Goal: Information Seeking & Learning: Check status

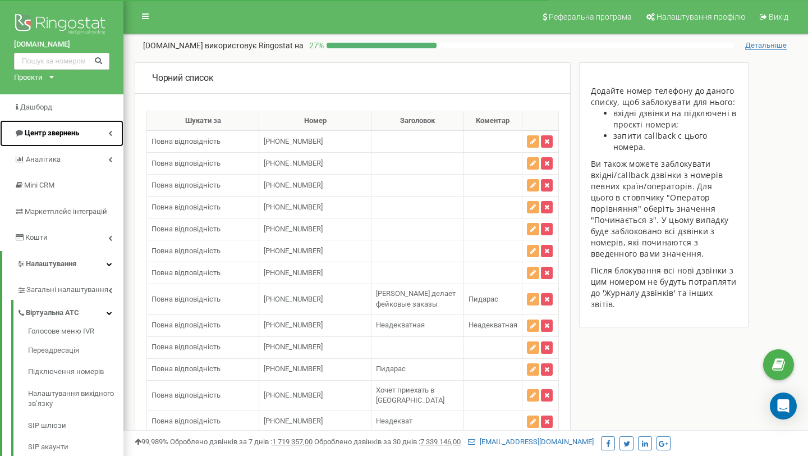
click at [52, 135] on span "Центр звернень" at bounding box center [52, 133] width 54 height 8
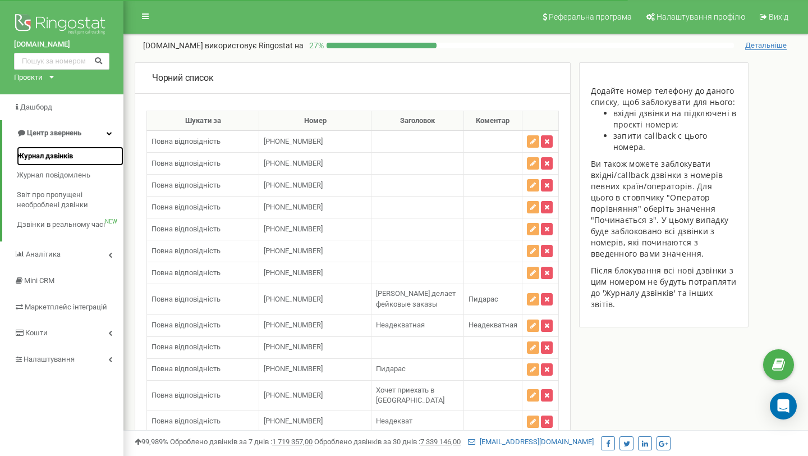
click at [51, 156] on span "Журнал дзвінків" at bounding box center [45, 156] width 56 height 11
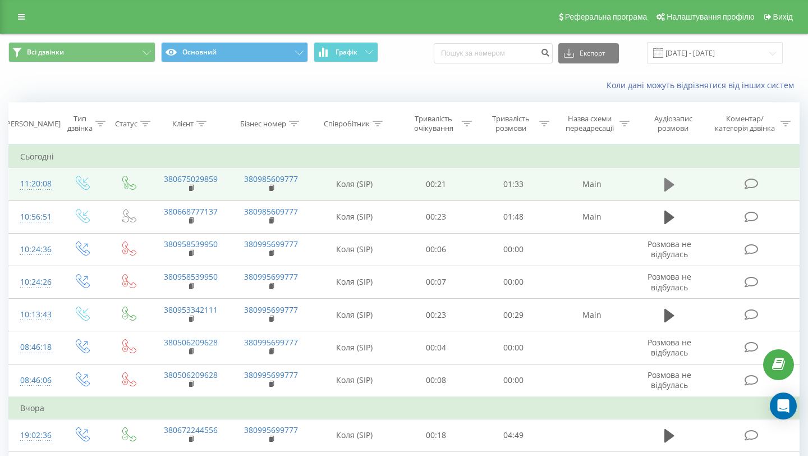
click at [668, 182] on icon at bounding box center [670, 184] width 10 height 13
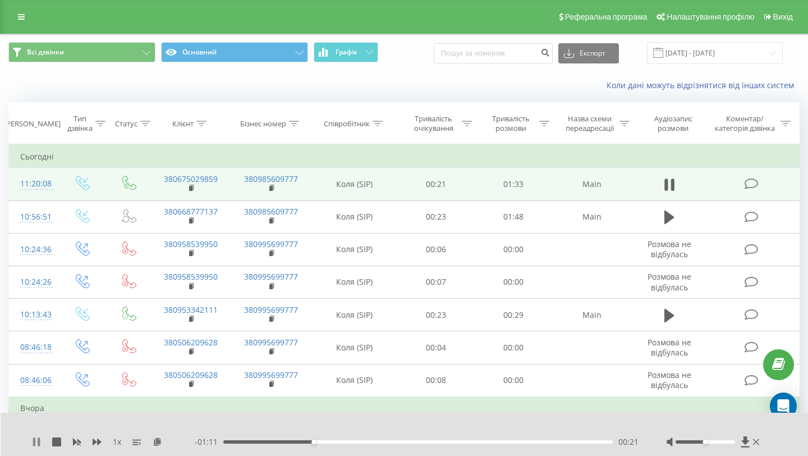
click at [39, 442] on icon at bounding box center [39, 441] width 2 height 9
click at [190, 189] on rect at bounding box center [190, 188] width 3 height 5
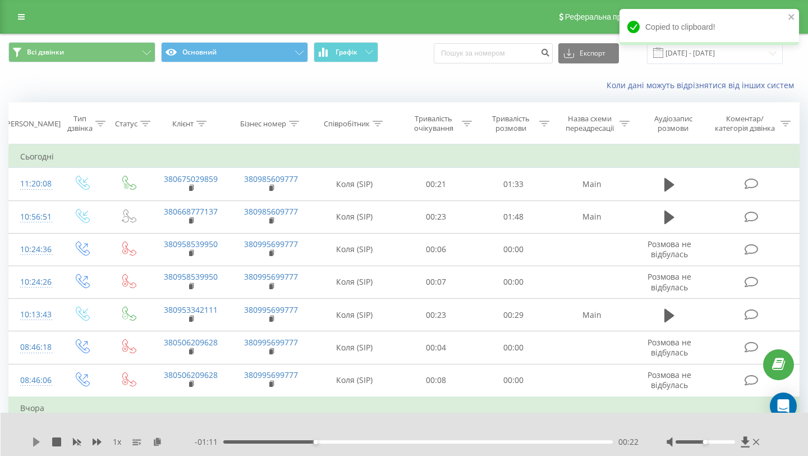
click at [32, 444] on icon at bounding box center [36, 441] width 9 height 9
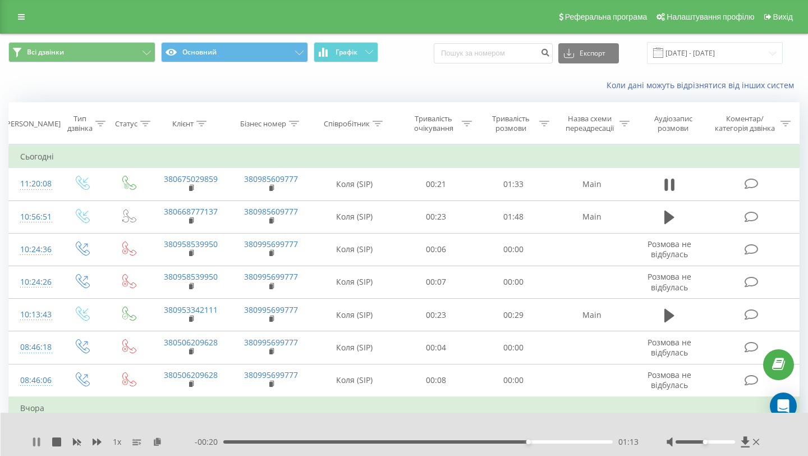
click at [39, 440] on icon at bounding box center [39, 441] width 2 height 9
click at [34, 441] on icon at bounding box center [36, 441] width 7 height 9
click at [560, 444] on div "- 01:33 00:00 00:00" at bounding box center [417, 441] width 444 height 11
click at [568, 440] on div "- 00:15 01:17 01:17" at bounding box center [417, 441] width 444 height 11
drag, startPoint x: 552, startPoint y: 441, endPoint x: 585, endPoint y: 437, distance: 32.9
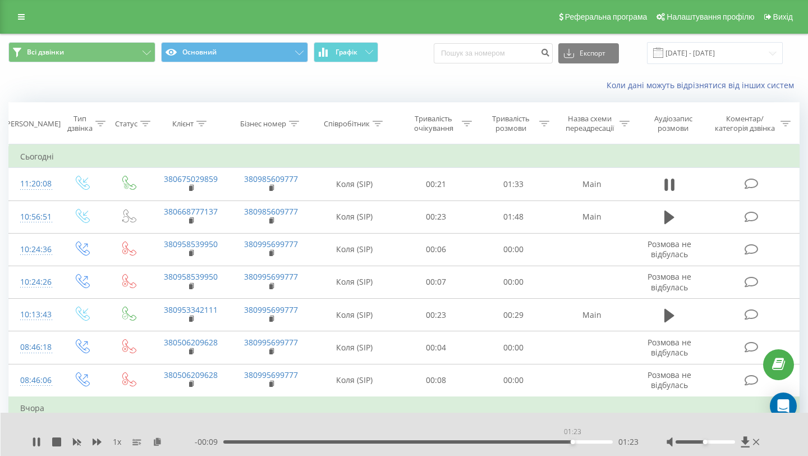
click at [575, 440] on div "01:23" at bounding box center [573, 442] width 4 height 4
drag, startPoint x: 586, startPoint y: 441, endPoint x: 604, endPoint y: 442, distance: 18.0
click at [604, 442] on div "01:30" at bounding box center [418, 441] width 390 height 3
click at [324, 442] on div "01:32" at bounding box center [418, 441] width 390 height 3
click at [227, 441] on div "00:25" at bounding box center [418, 441] width 390 height 3
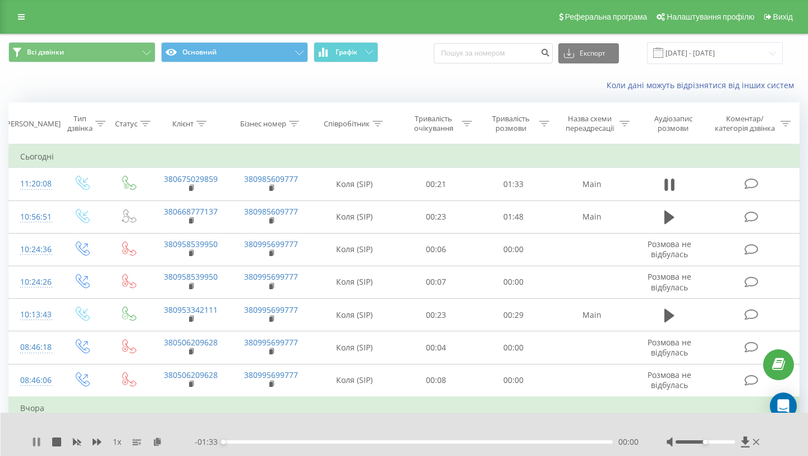
click at [39, 441] on icon at bounding box center [39, 441] width 2 height 9
click at [745, 440] on icon at bounding box center [745, 441] width 8 height 11
